Goal: Transaction & Acquisition: Subscribe to service/newsletter

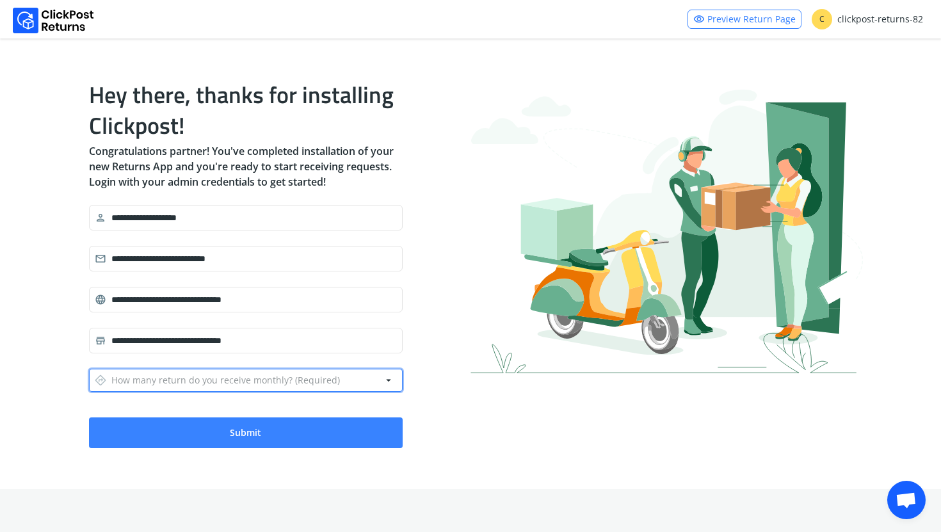
click at [316, 377] on div "directions How many return do you receive monthly? (Required)" at bounding box center [217, 380] width 245 height 18
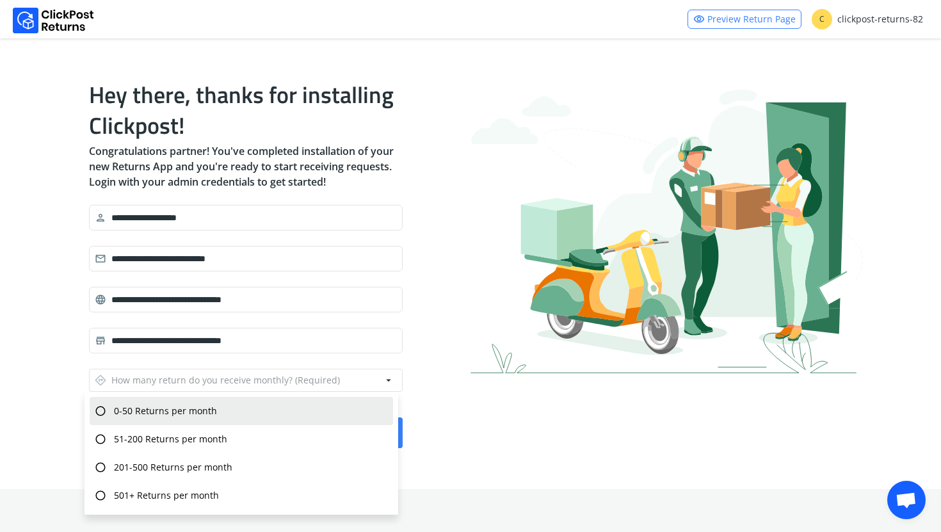
click at [289, 415] on div "radio_button_unchecked 0-50 Returns per month" at bounding box center [241, 411] width 303 height 28
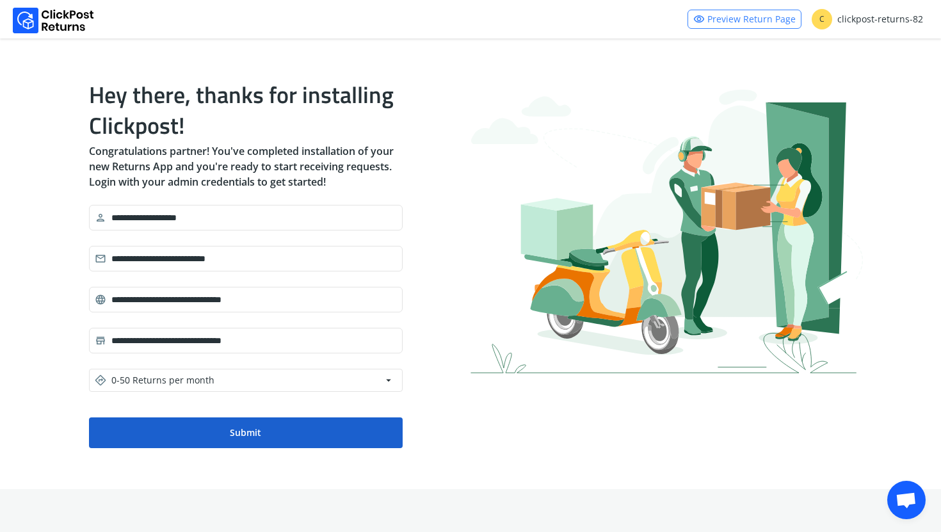
click at [285, 441] on button "Submit" at bounding box center [246, 432] width 314 height 31
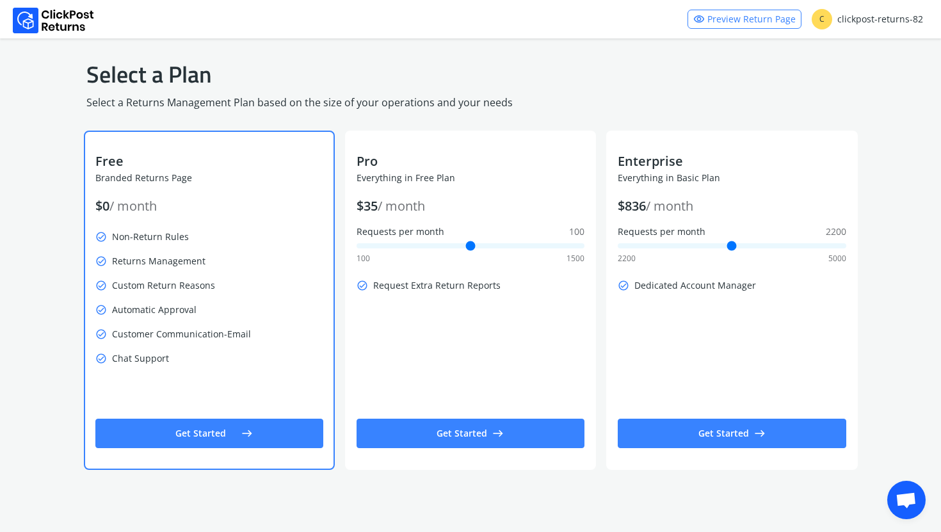
click at [226, 426] on button "Get Started east" at bounding box center [209, 433] width 228 height 29
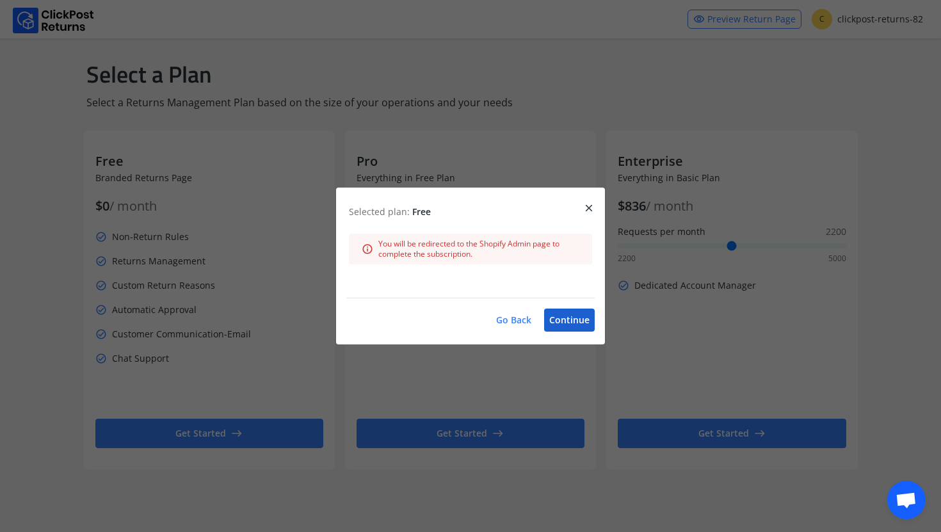
click at [574, 315] on button "Continue" at bounding box center [569, 319] width 51 height 23
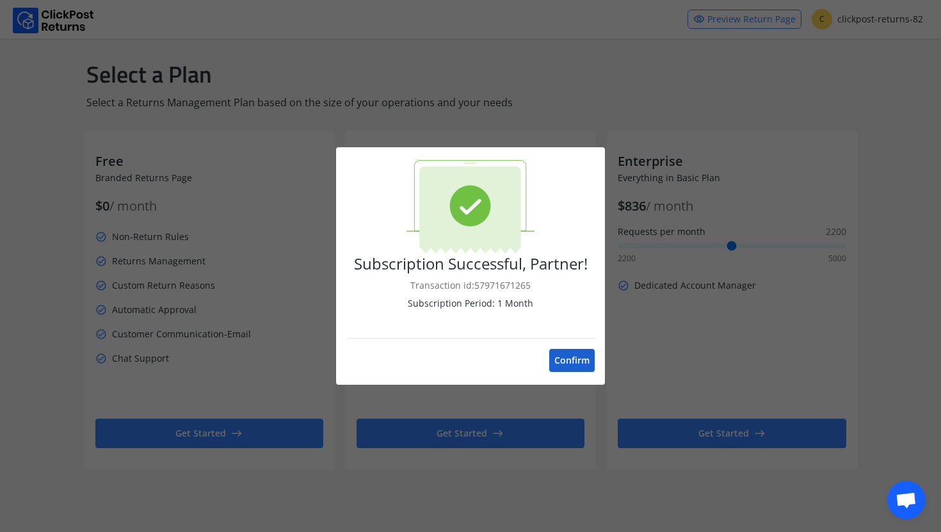
click at [563, 358] on button "Confirm" at bounding box center [571, 360] width 45 height 23
